Goal: Transaction & Acquisition: Purchase product/service

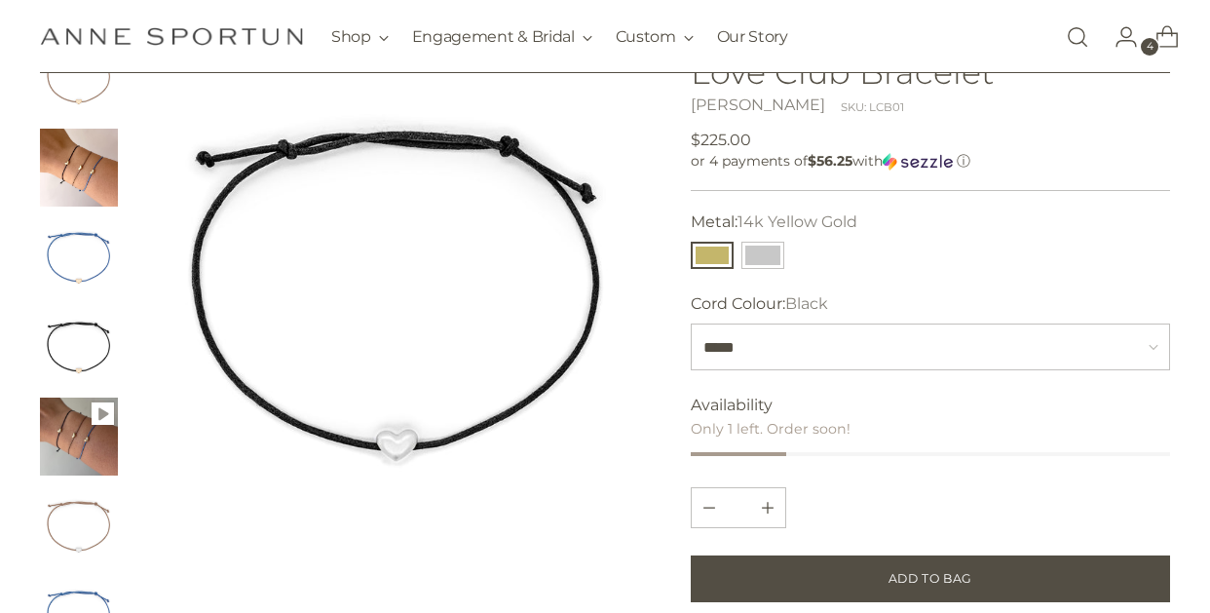
scroll to position [160, 0]
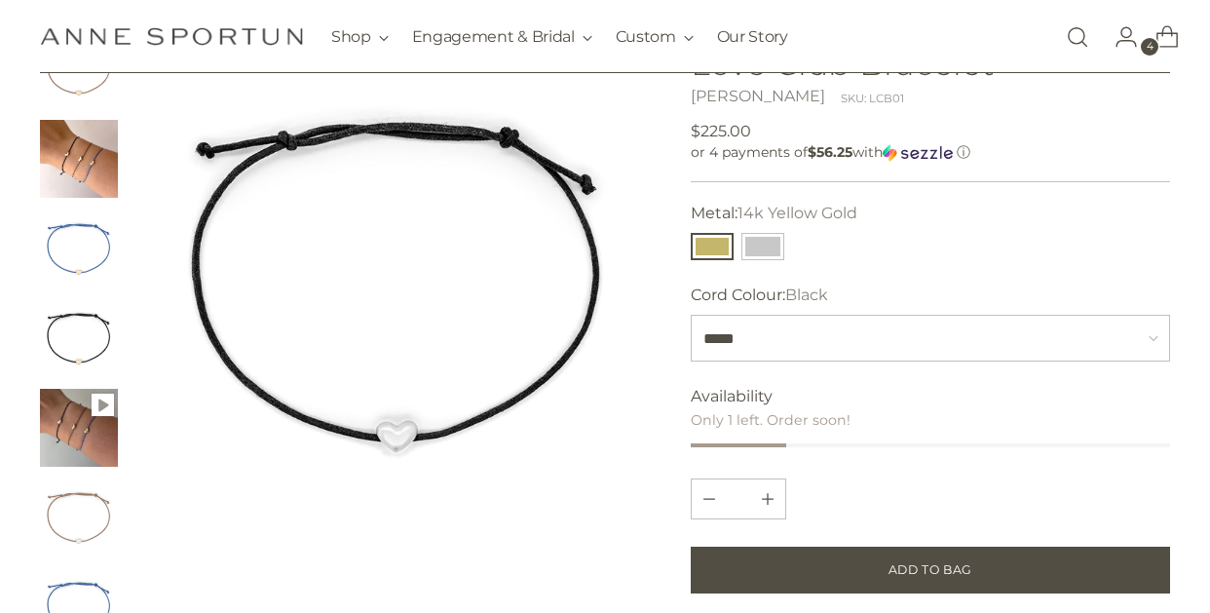
click at [94, 347] on img "Change image to image 4" at bounding box center [79, 338] width 78 height 78
click at [59, 338] on button "Change image to image 4" at bounding box center [79, 338] width 78 height 78
click at [94, 165] on img "Change image to image 2" at bounding box center [79, 159] width 78 height 78
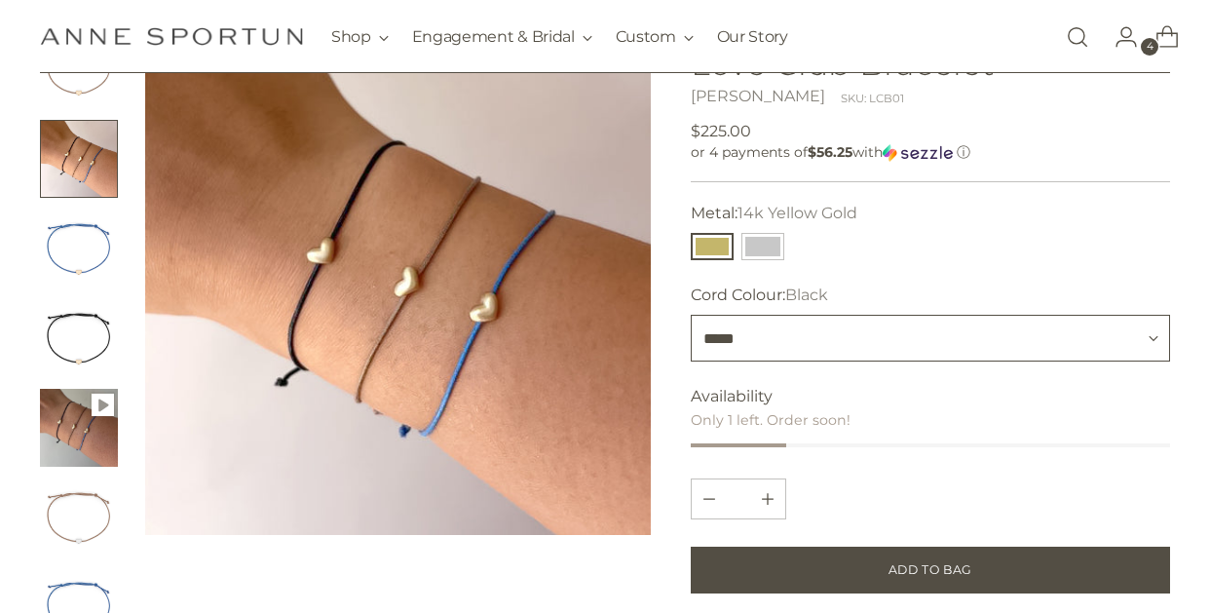
select select "*****"
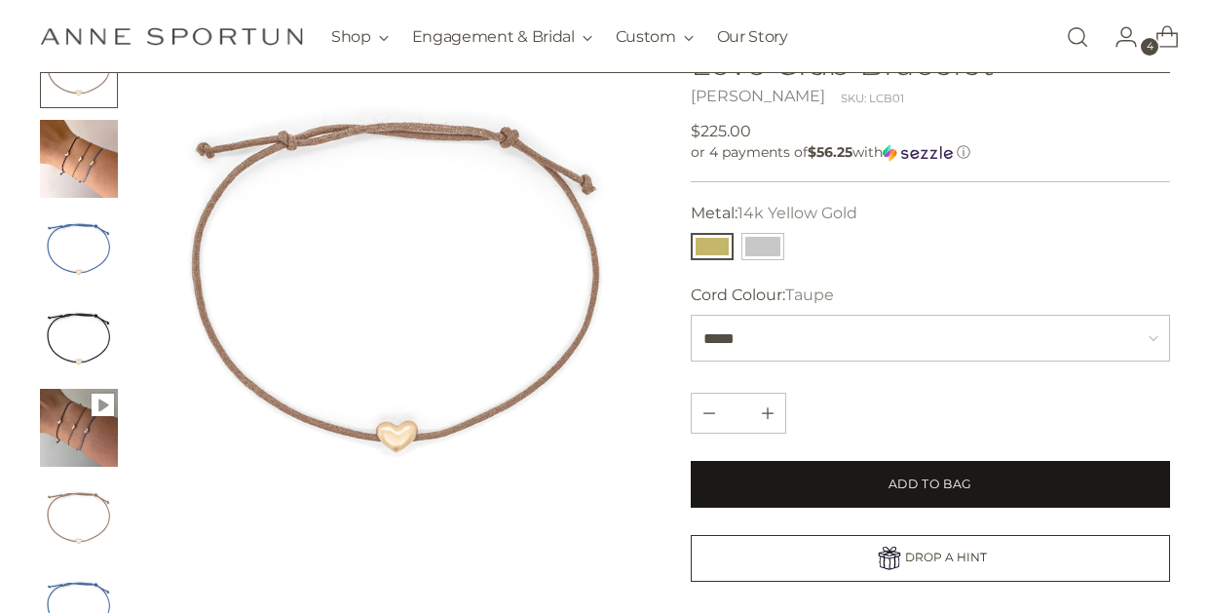
click at [846, 483] on button "Add to Bag" at bounding box center [930, 484] width 479 height 47
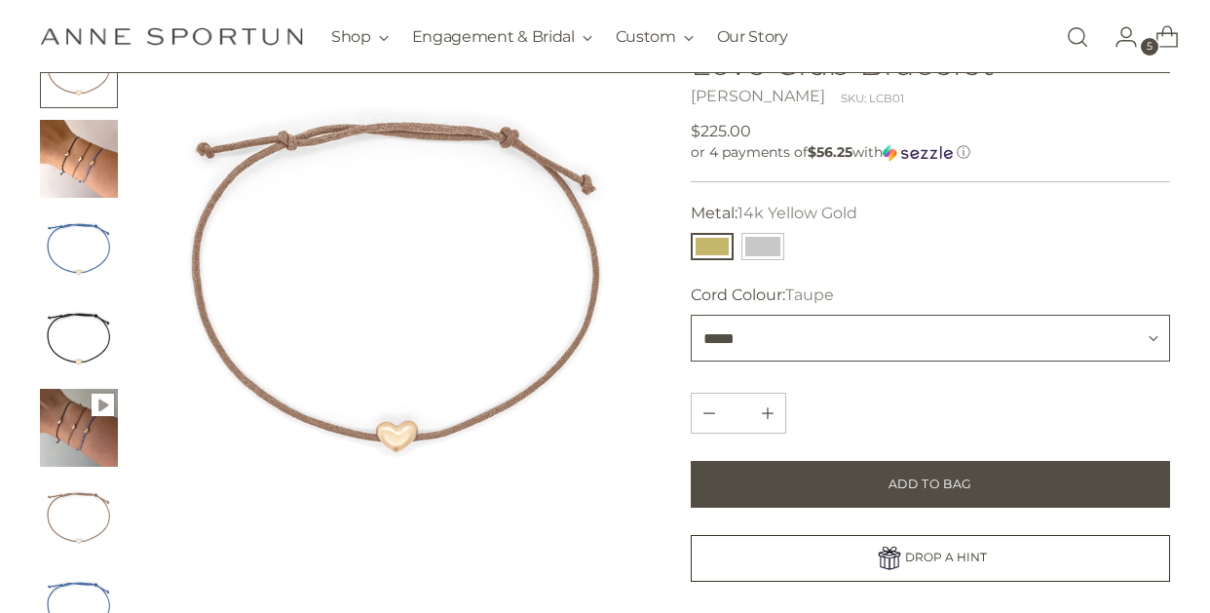
select select "****"
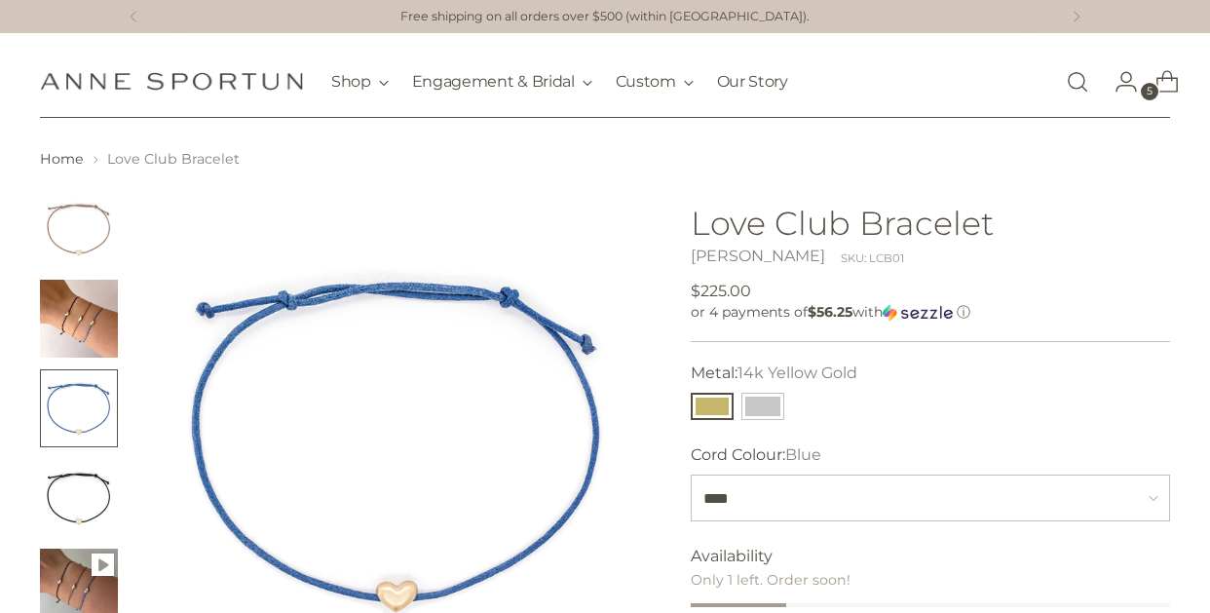
click at [1134, 78] on icon "Go to the account page" at bounding box center [1125, 81] width 27 height 27
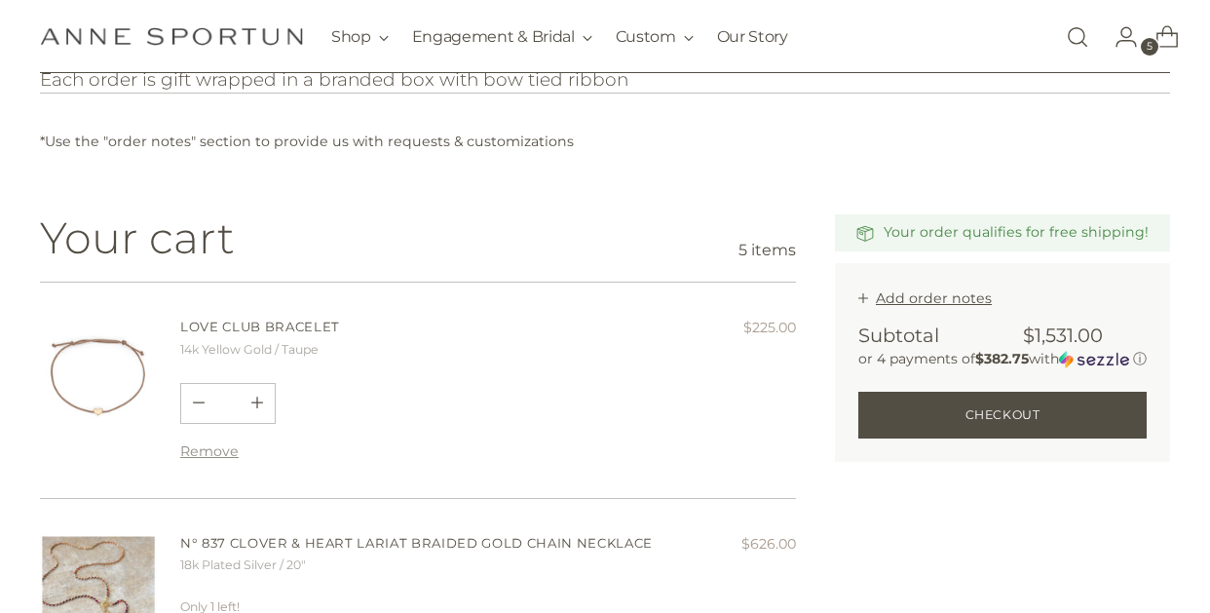
scroll to position [228, 0]
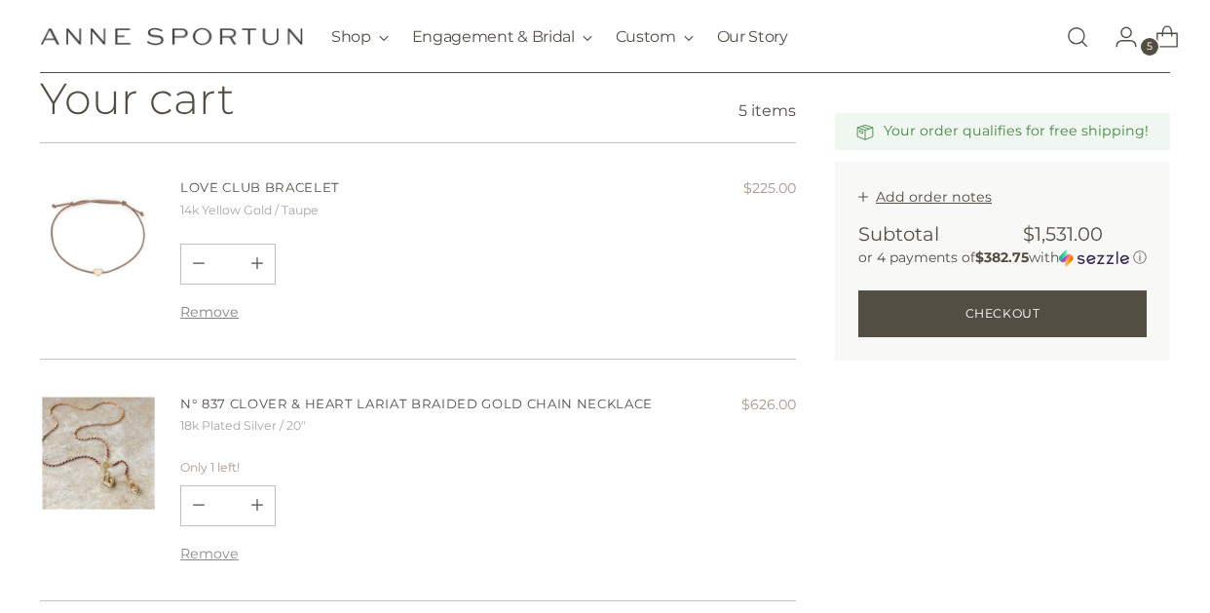
click at [217, 308] on button "Remove" at bounding box center [209, 312] width 58 height 18
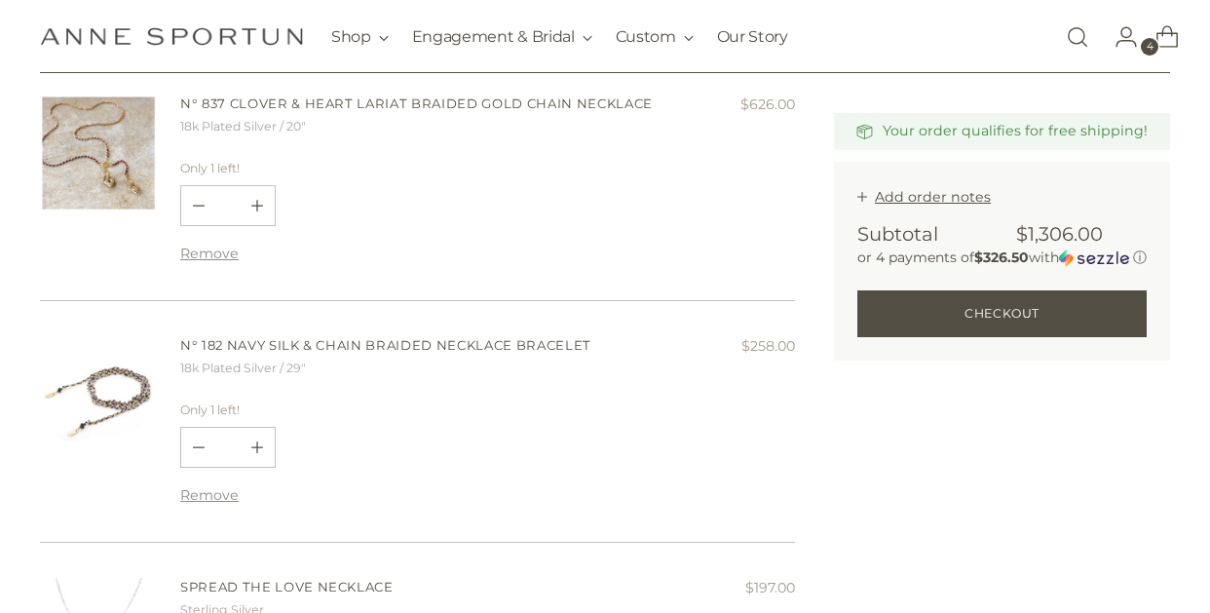
scroll to position [342, 0]
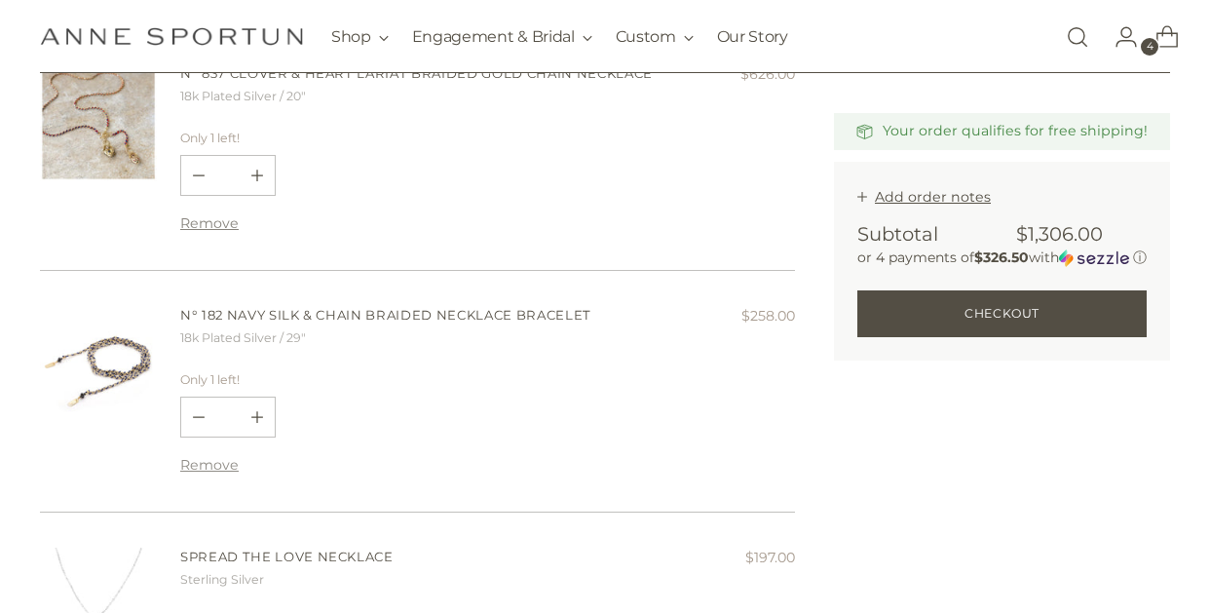
click at [212, 214] on button "Remove" at bounding box center [209, 223] width 58 height 18
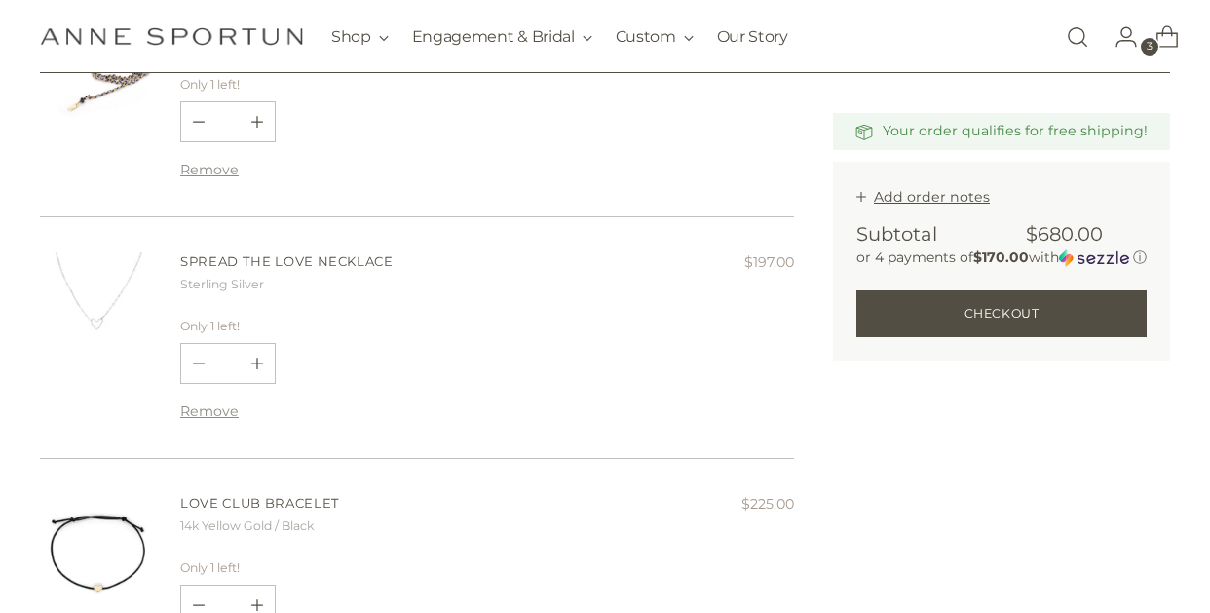
scroll to position [402, 0]
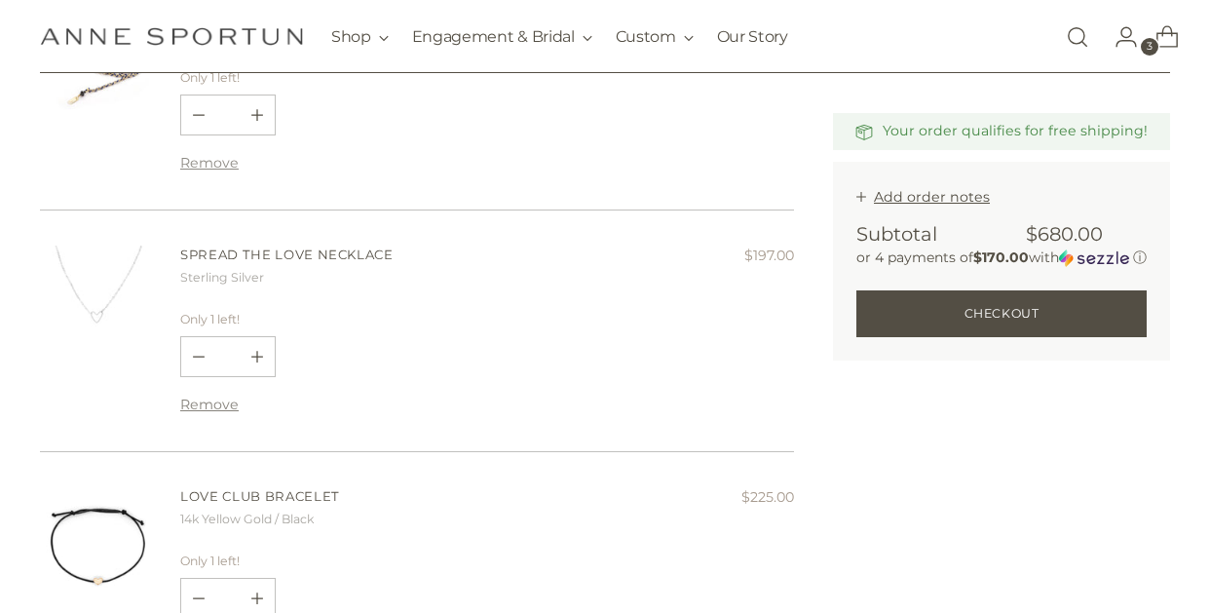
click at [223, 402] on button "Remove" at bounding box center [209, 404] width 58 height 18
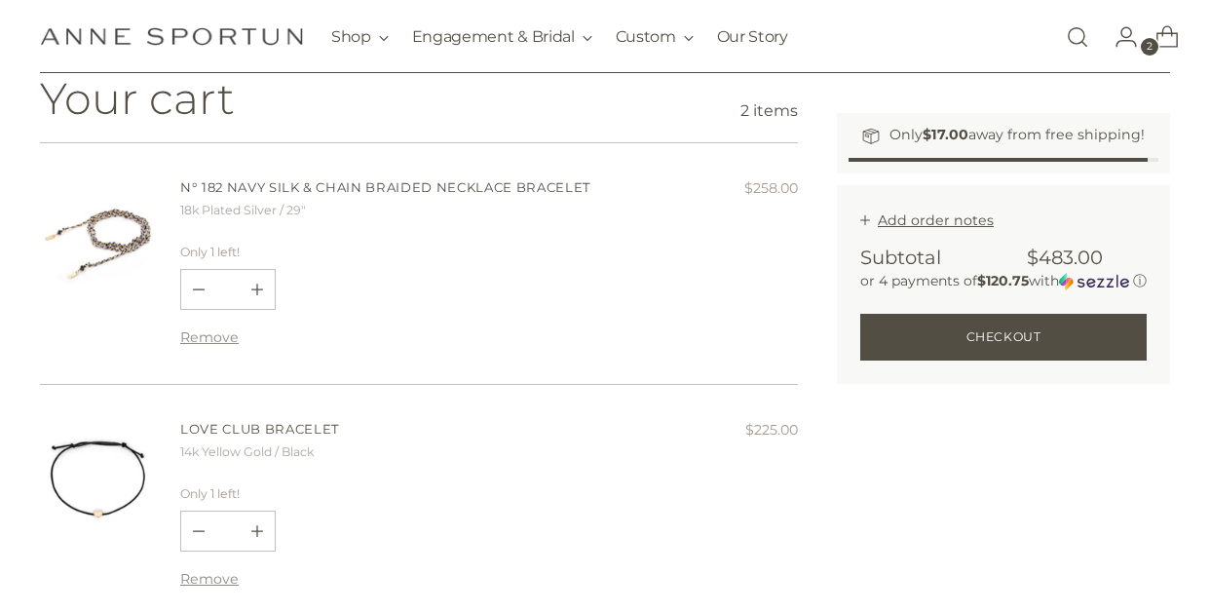
scroll to position [231, 0]
click at [131, 233] on img at bounding box center [98, 233] width 117 height 117
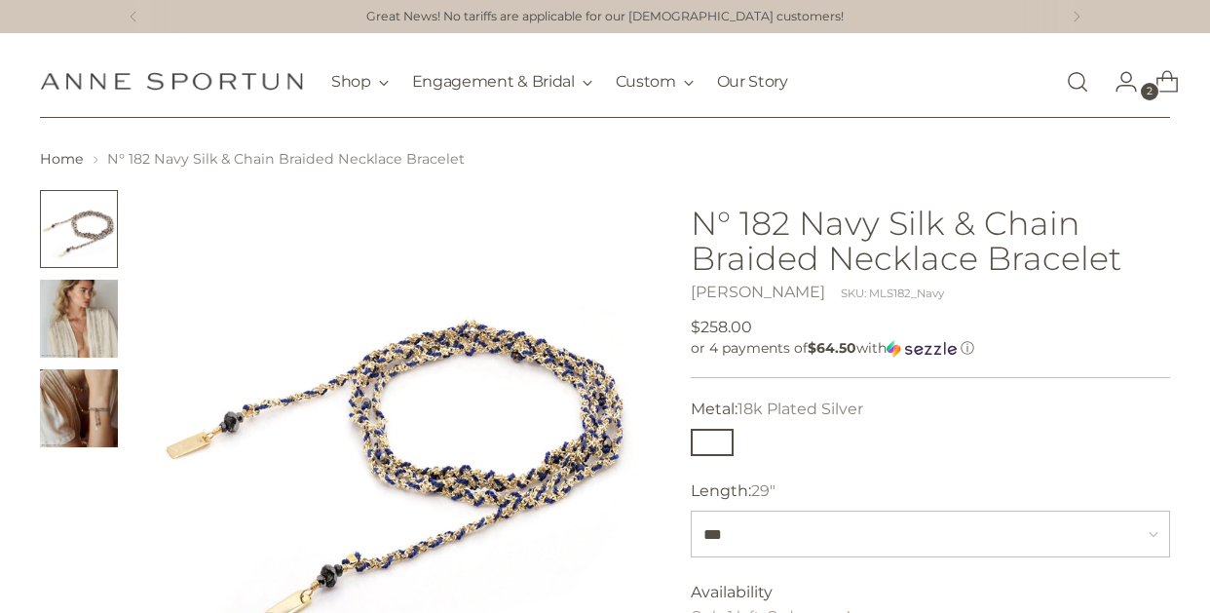
click at [89, 331] on img "Change image to image 2" at bounding box center [79, 319] width 78 height 78
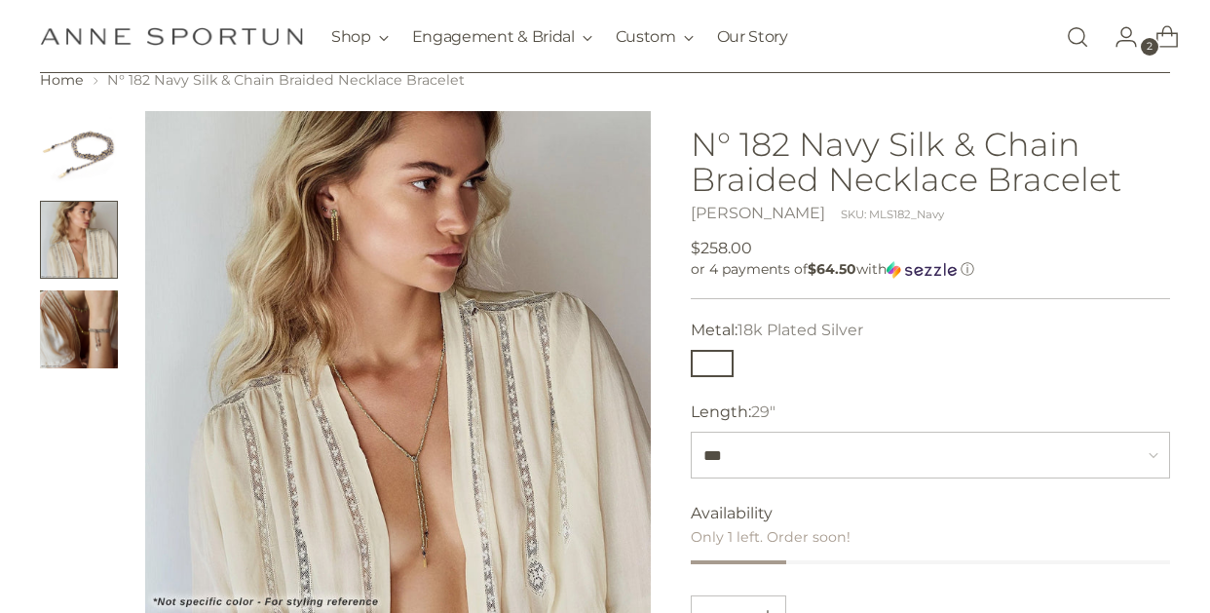
scroll to position [195, 0]
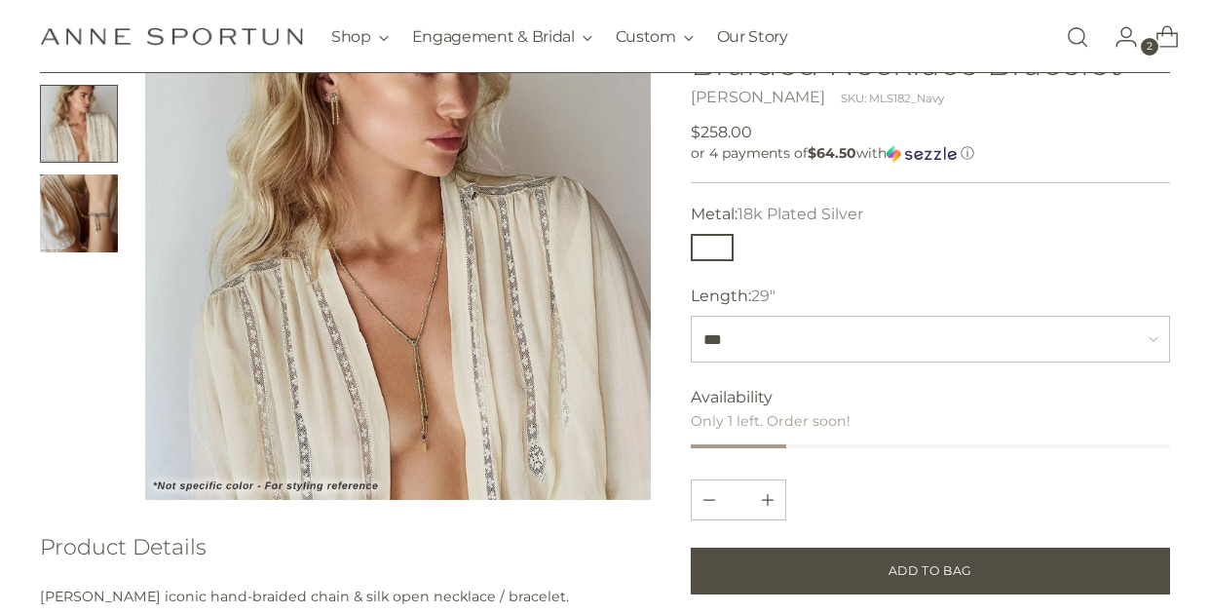
click at [93, 214] on img "Change image to image 3" at bounding box center [79, 213] width 78 height 78
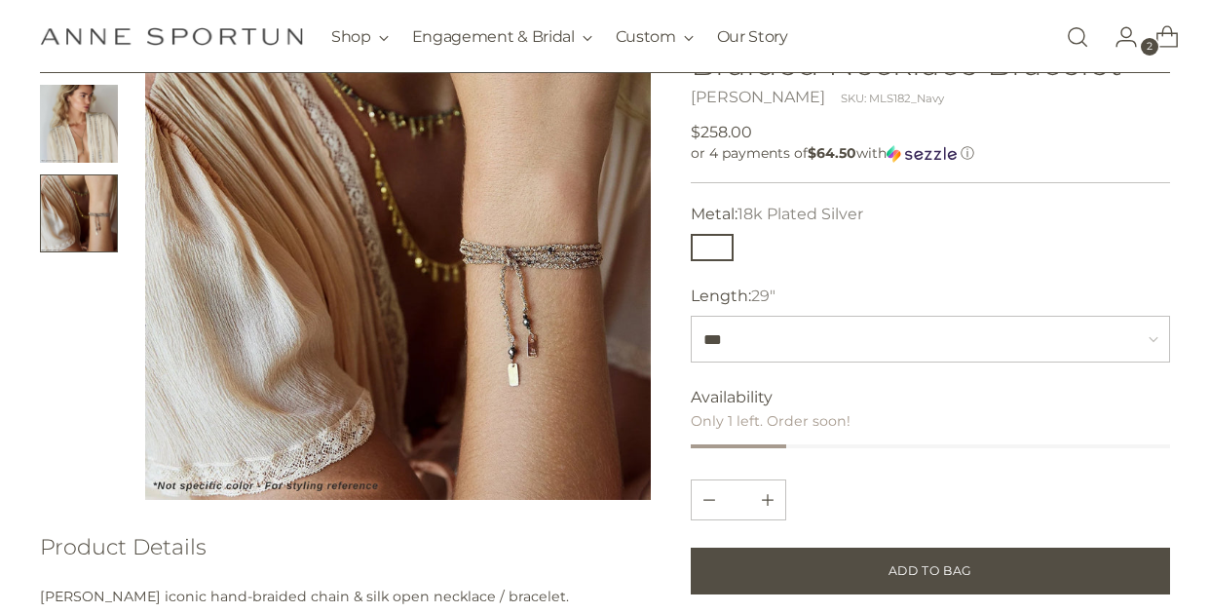
click at [79, 142] on img "Change image to image 2" at bounding box center [79, 124] width 78 height 78
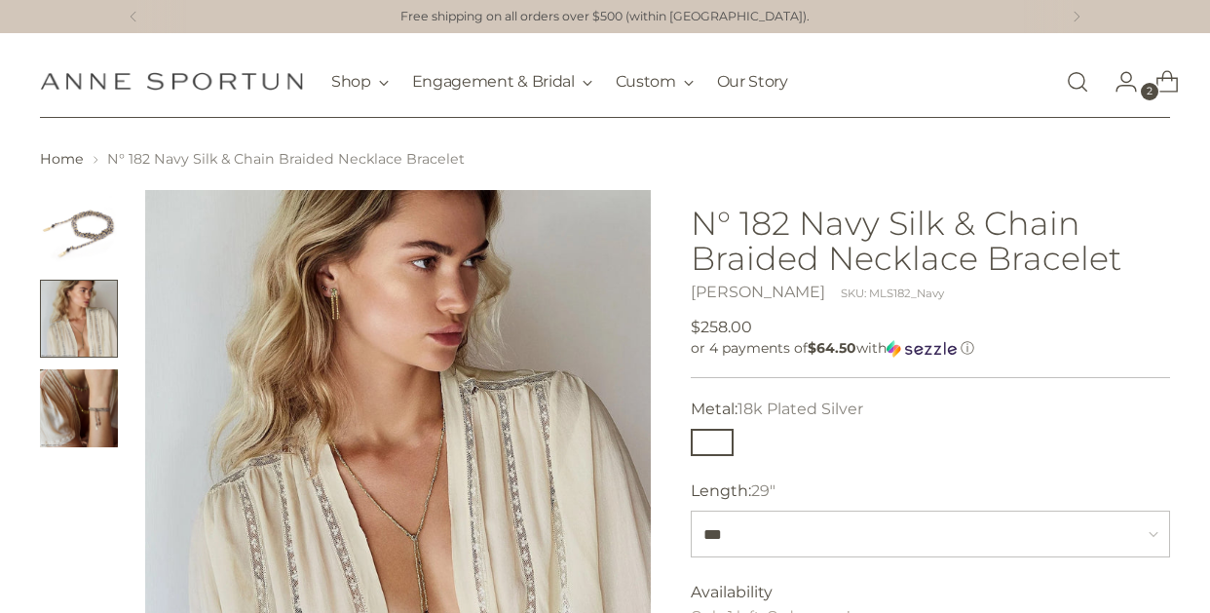
scroll to position [0, 0]
click at [1140, 89] on icon "Go to the account page" at bounding box center [1125, 81] width 27 height 27
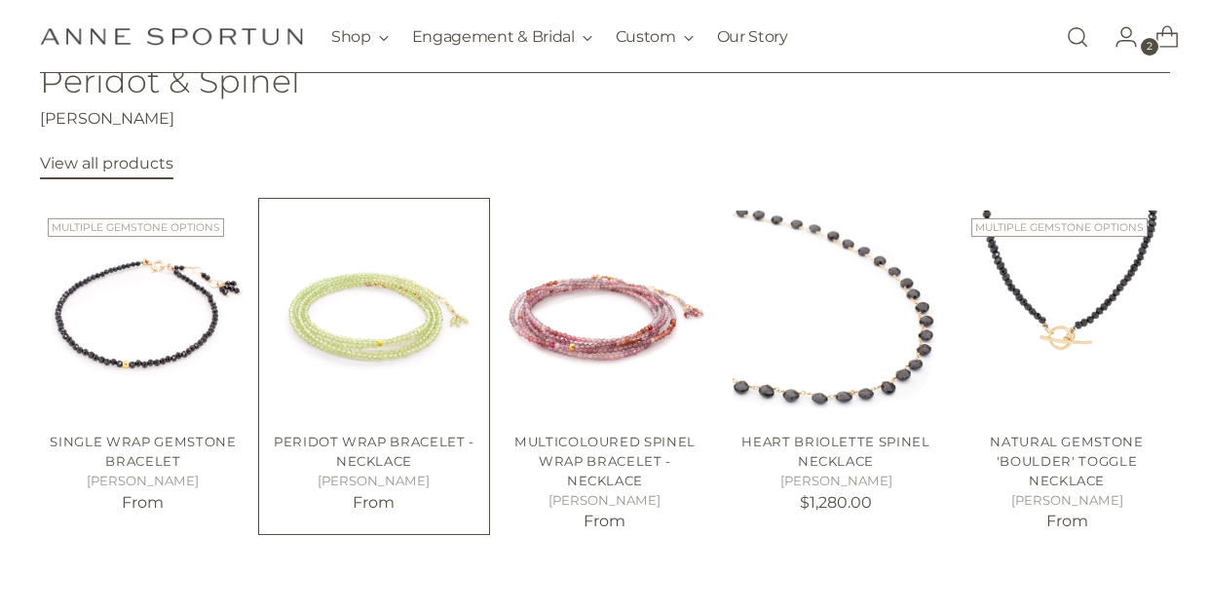
scroll to position [758, 0]
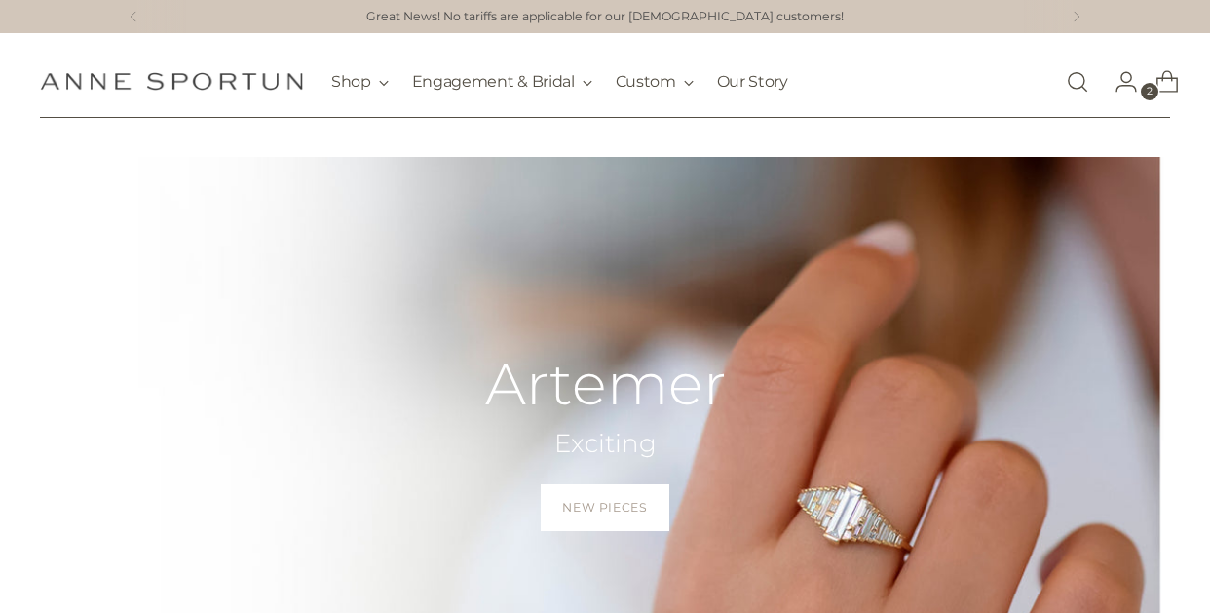
click at [1166, 88] on icon "Open cart modal" at bounding box center [1166, 81] width 27 height 27
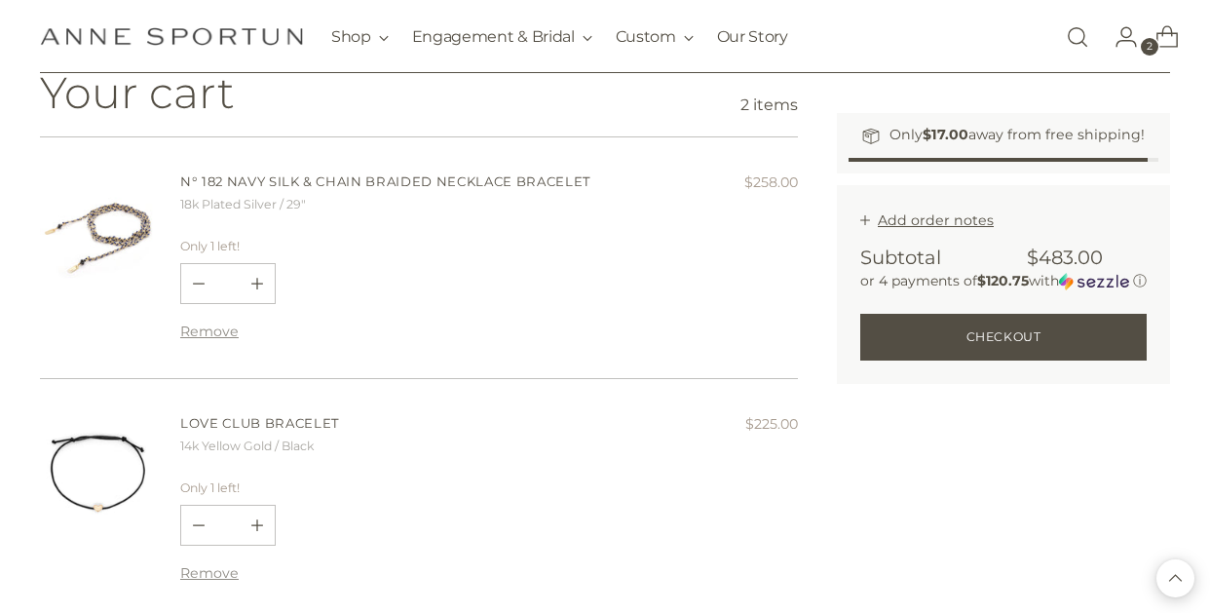
scroll to position [231, 0]
click at [118, 502] on img at bounding box center [98, 475] width 117 height 117
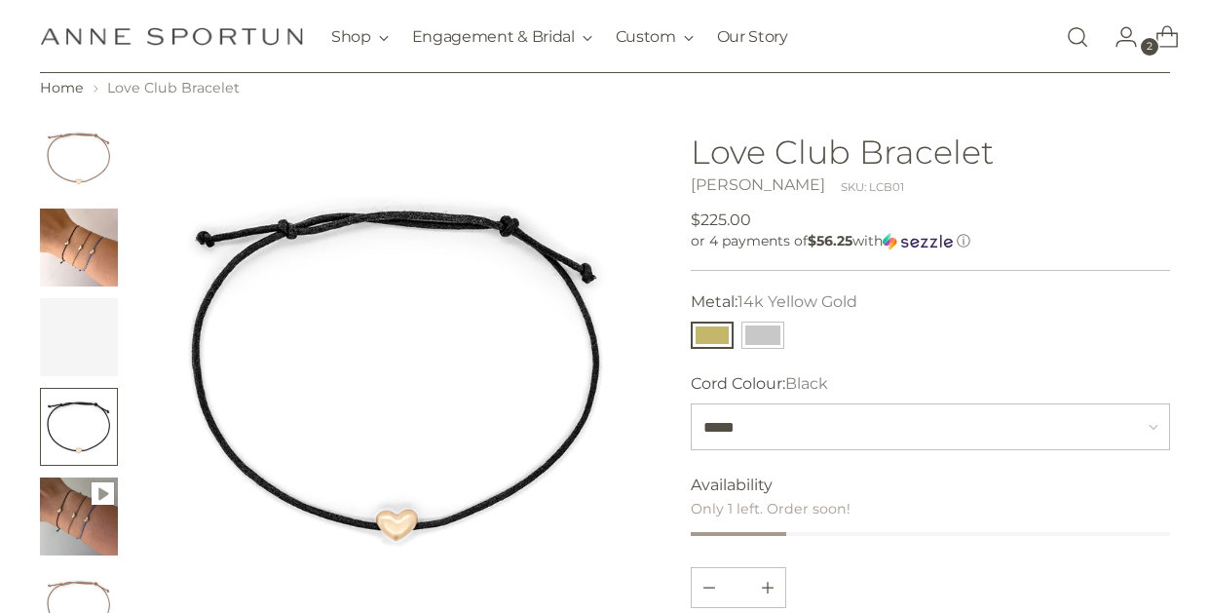
scroll to position [67, 0]
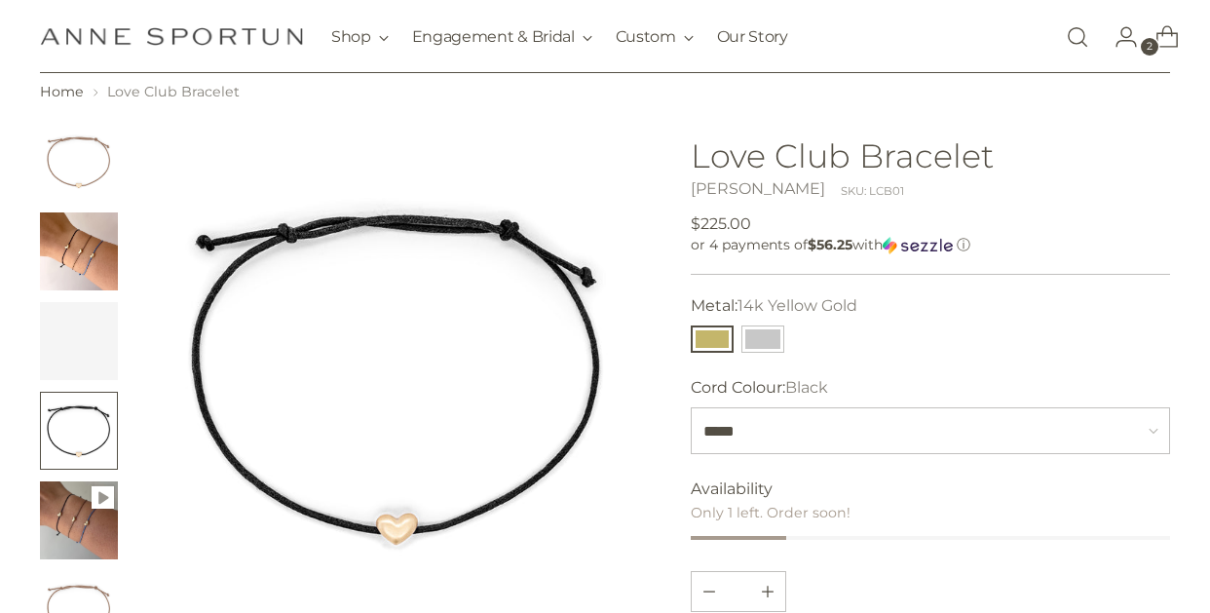
click at [93, 428] on button "Change image to image 4" at bounding box center [79, 431] width 78 height 78
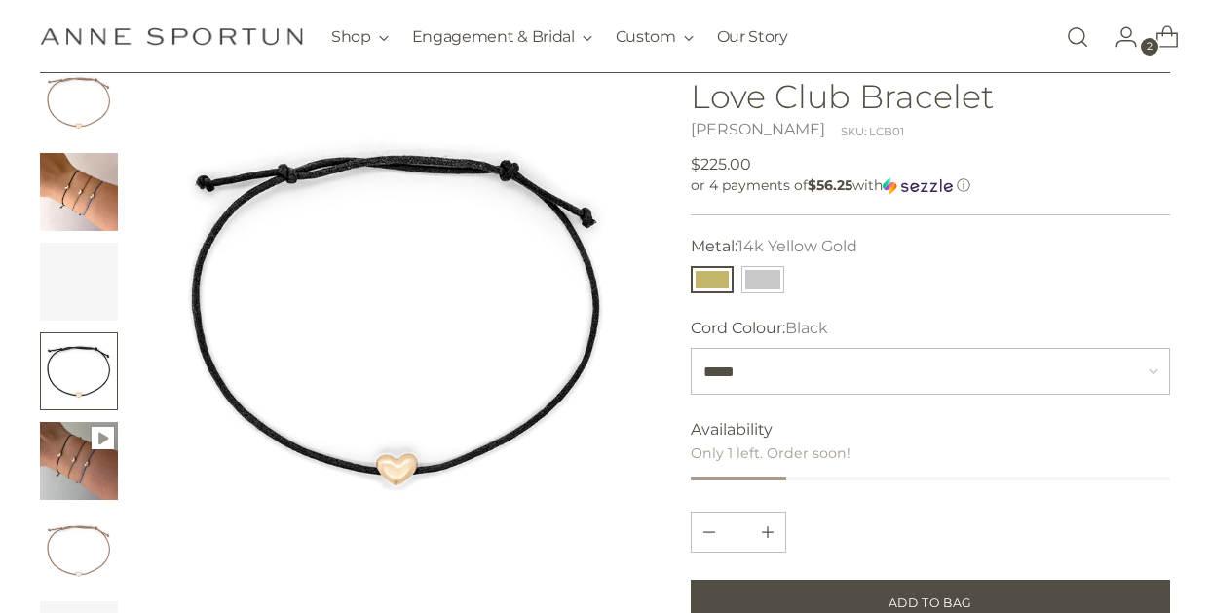
scroll to position [129, 0]
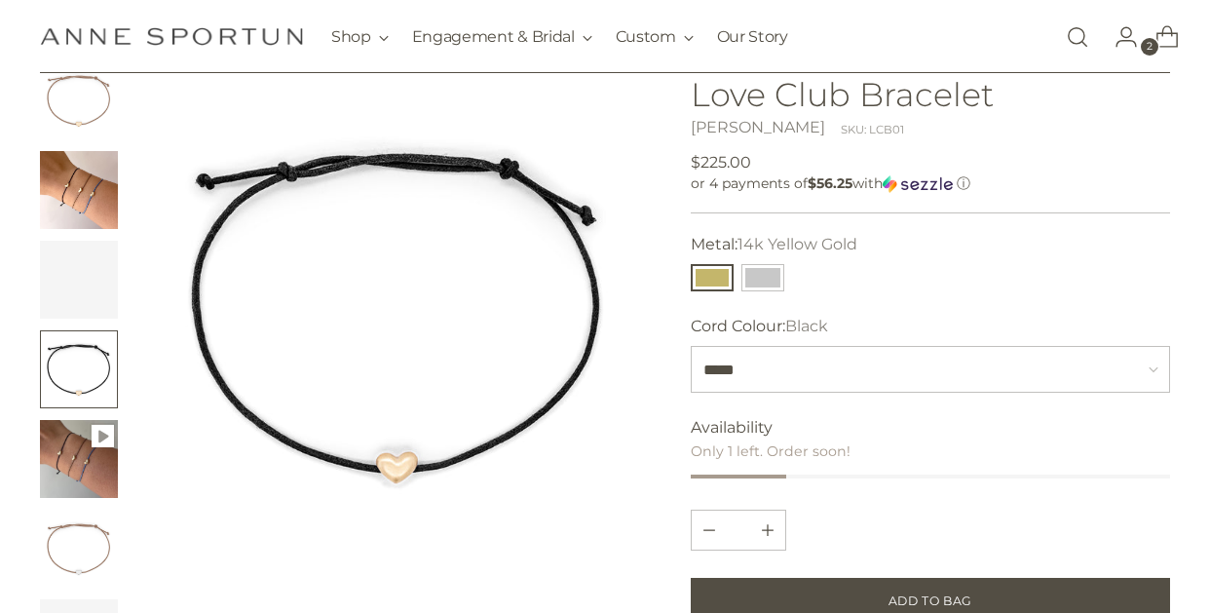
click at [62, 447] on img "Change image to image 5" at bounding box center [79, 459] width 78 height 78
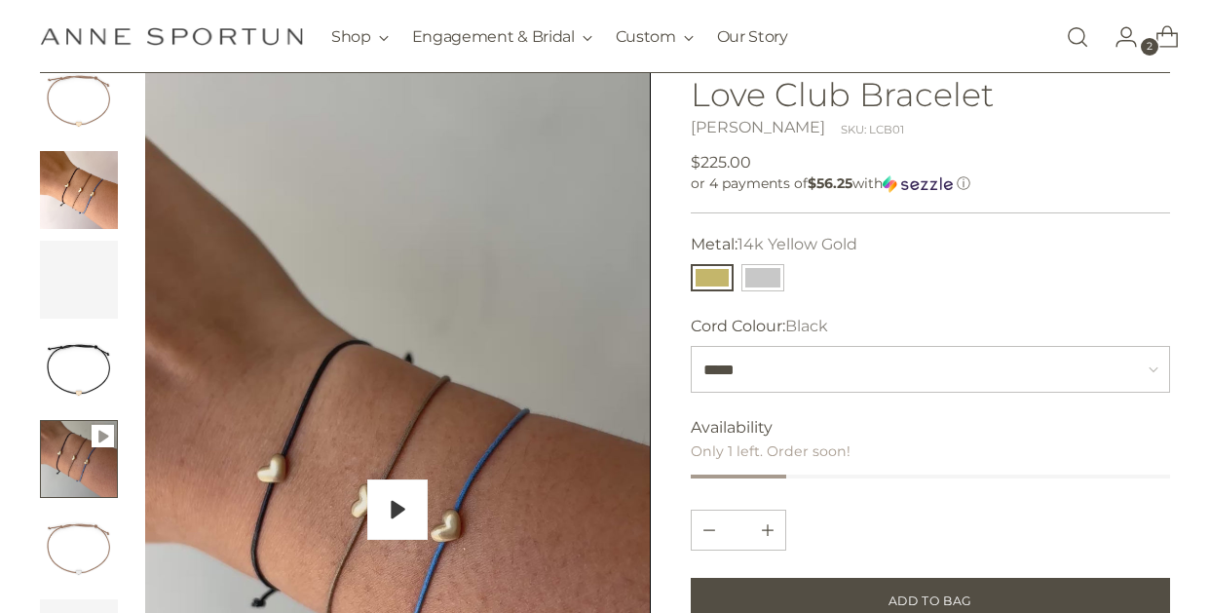
click at [328, 491] on div "Pause Play % buffered 00:00 Unmute Mute Exit fullscreen Enter fullscreen Play" at bounding box center [397, 510] width 505 height 898
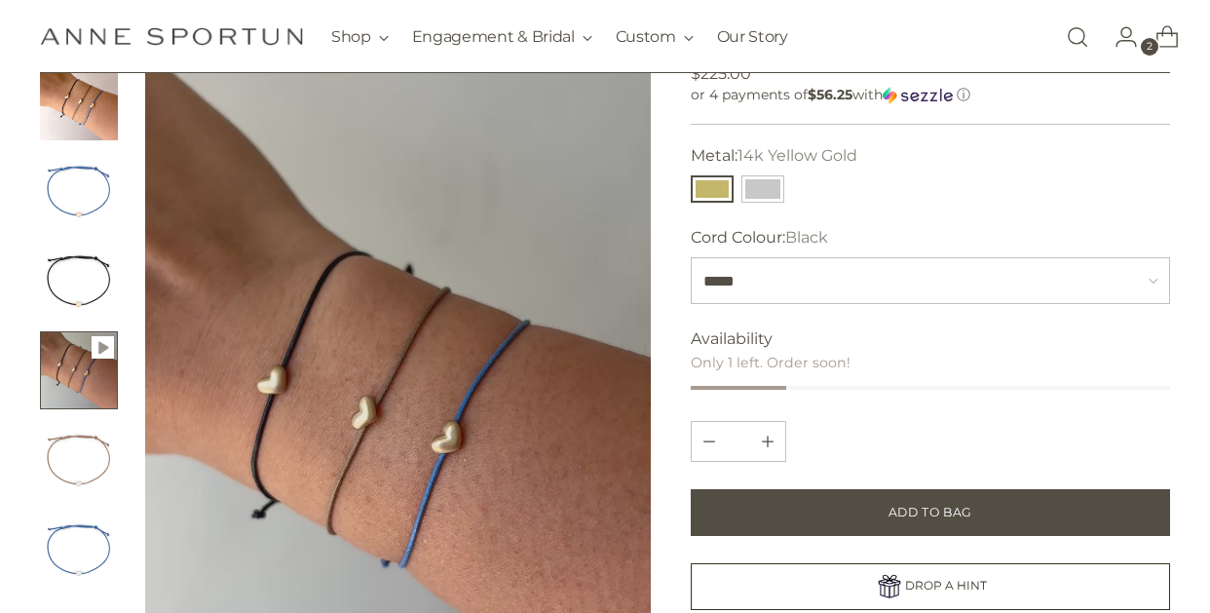
scroll to position [243, 0]
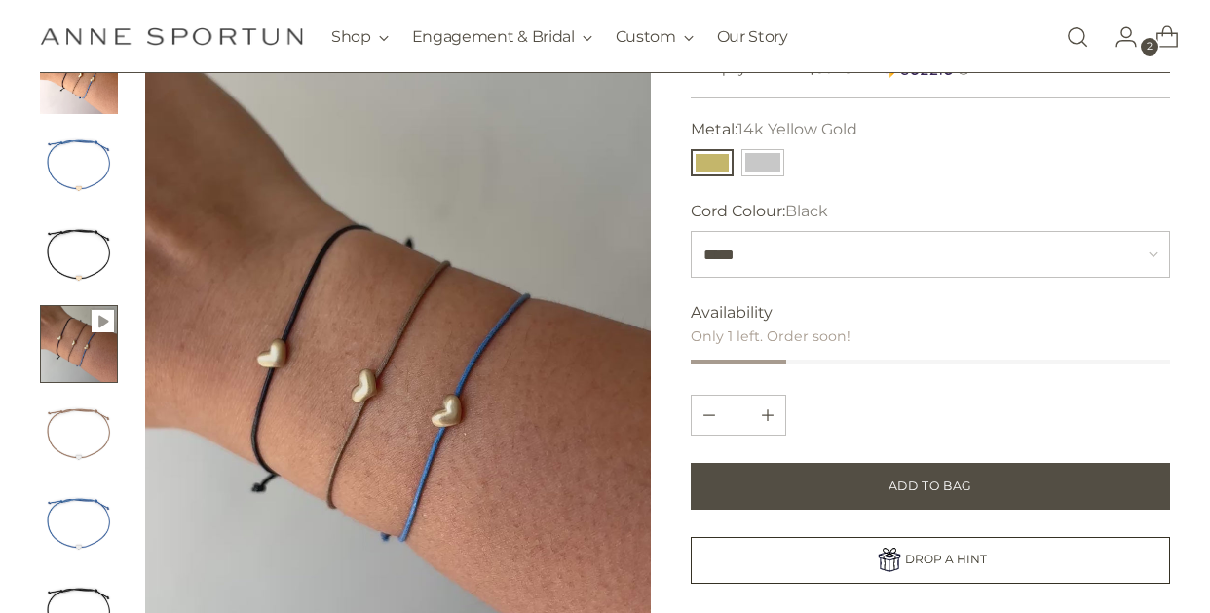
click at [1139, 38] on icon "Go to the account page" at bounding box center [1125, 36] width 27 height 27
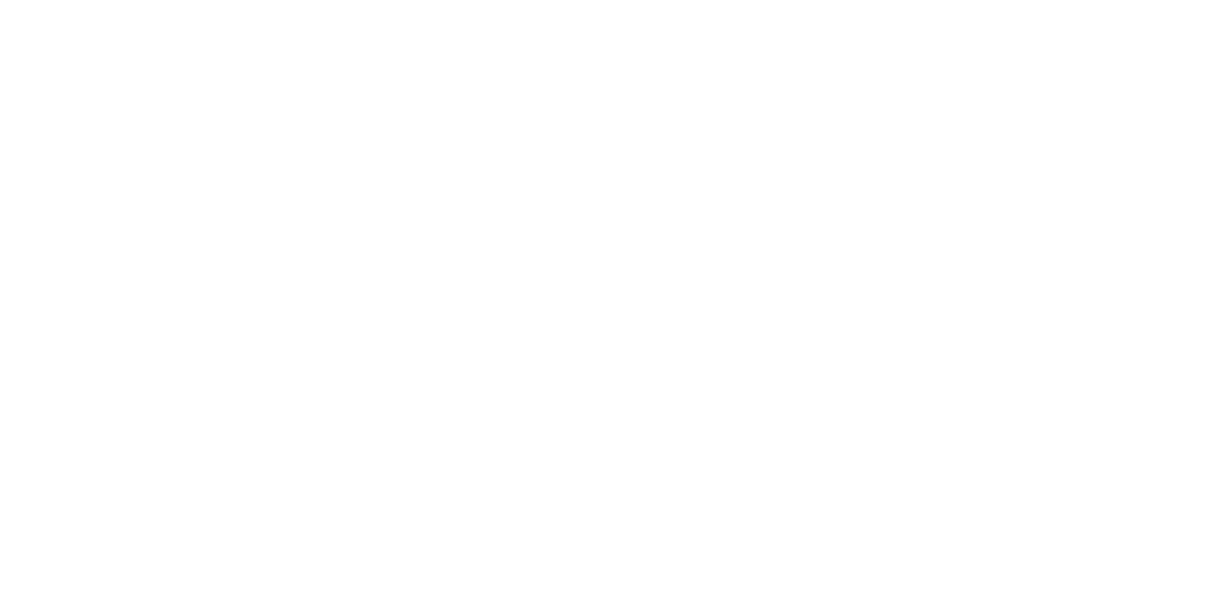
type input "*****"
